Goal: Transaction & Acquisition: Book appointment/travel/reservation

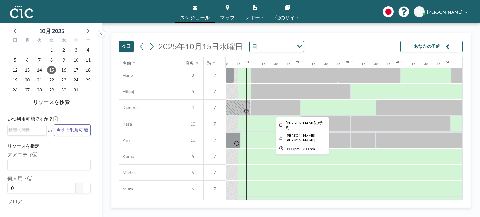
scroll to position [31, 625]
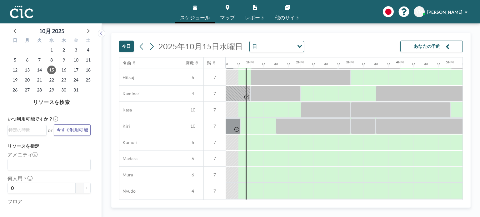
click at [234, 16] on span "マップ" at bounding box center [227, 17] width 15 height 5
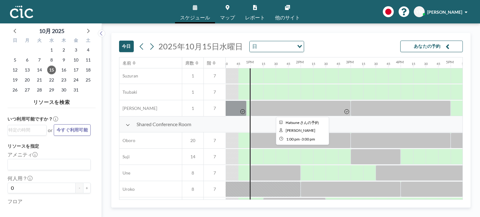
scroll to position [456, 625]
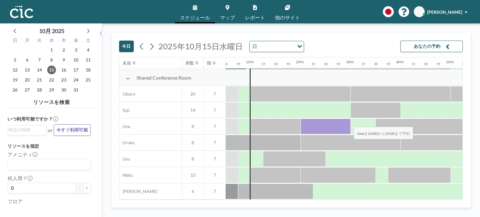
drag, startPoint x: 309, startPoint y: 125, endPoint x: 349, endPoint y: 122, distance: 39.8
click at [349, 122] on div at bounding box center [326, 127] width 50 height 16
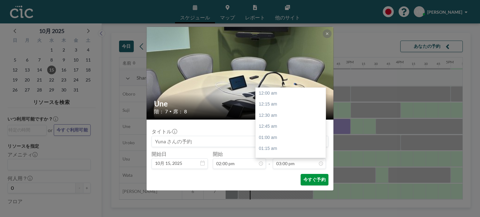
scroll to position [667, 0]
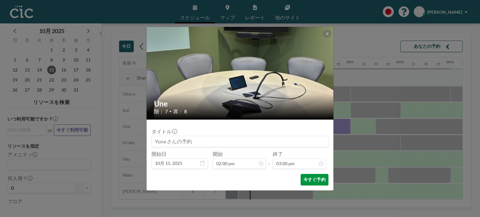
click at [322, 178] on button "今すぐ予約" at bounding box center [315, 180] width 28 height 12
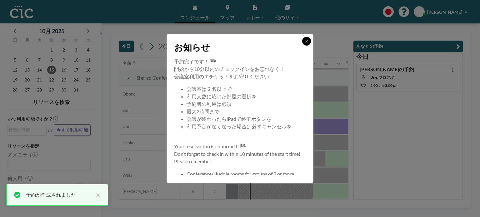
click at [307, 42] on icon at bounding box center [307, 41] width 4 height 4
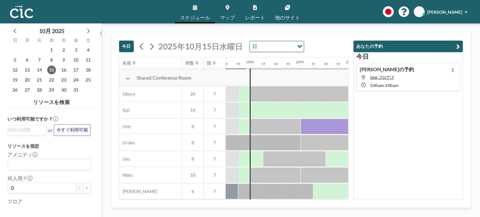
click at [459, 46] on icon "button" at bounding box center [458, 46] width 4 height 7
